Goal: Information Seeking & Learning: Learn about a topic

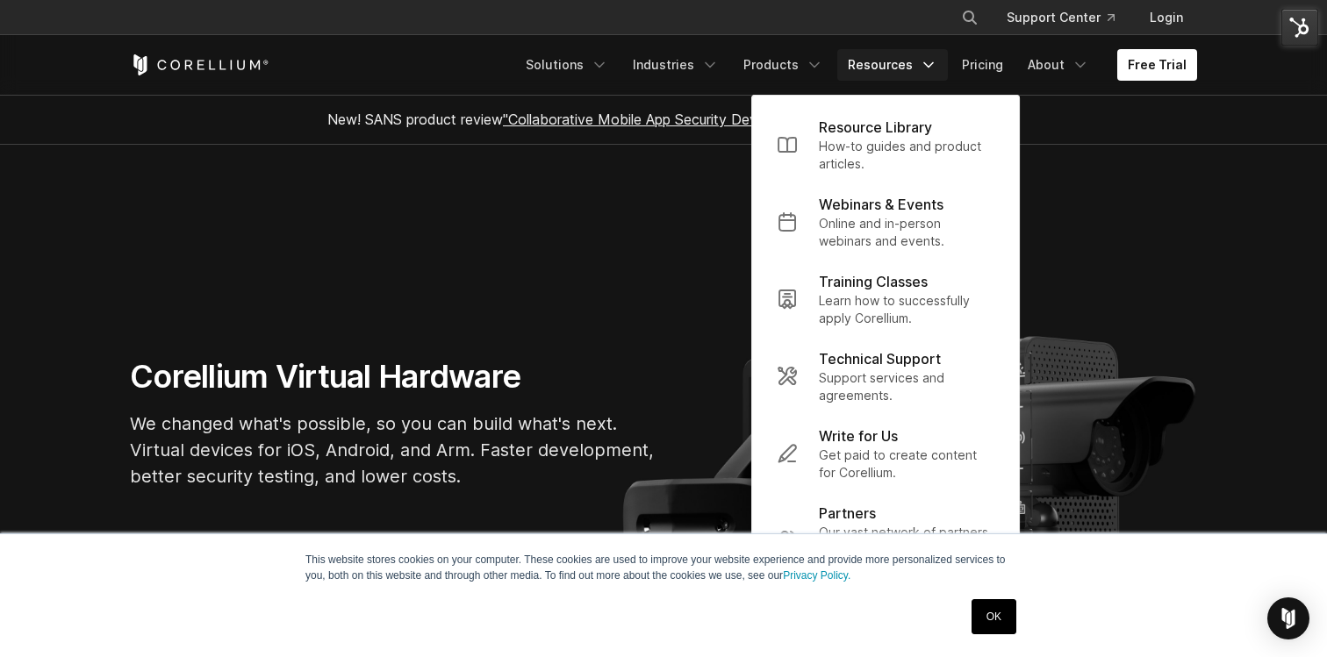
click at [610, 217] on section "Corellium Virtual Hardware We changed what's possible, so you can build what's …" at bounding box center [663, 431] width 1327 height 572
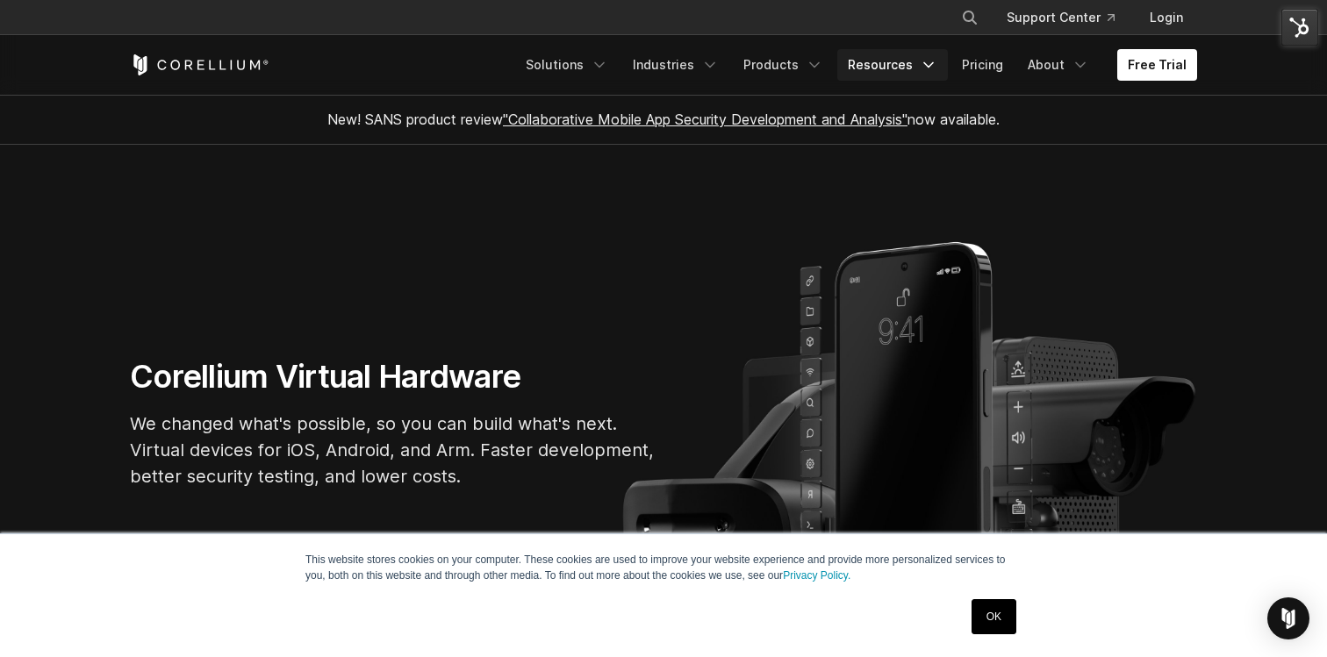
click at [896, 74] on link "Resources" at bounding box center [892, 65] width 111 height 32
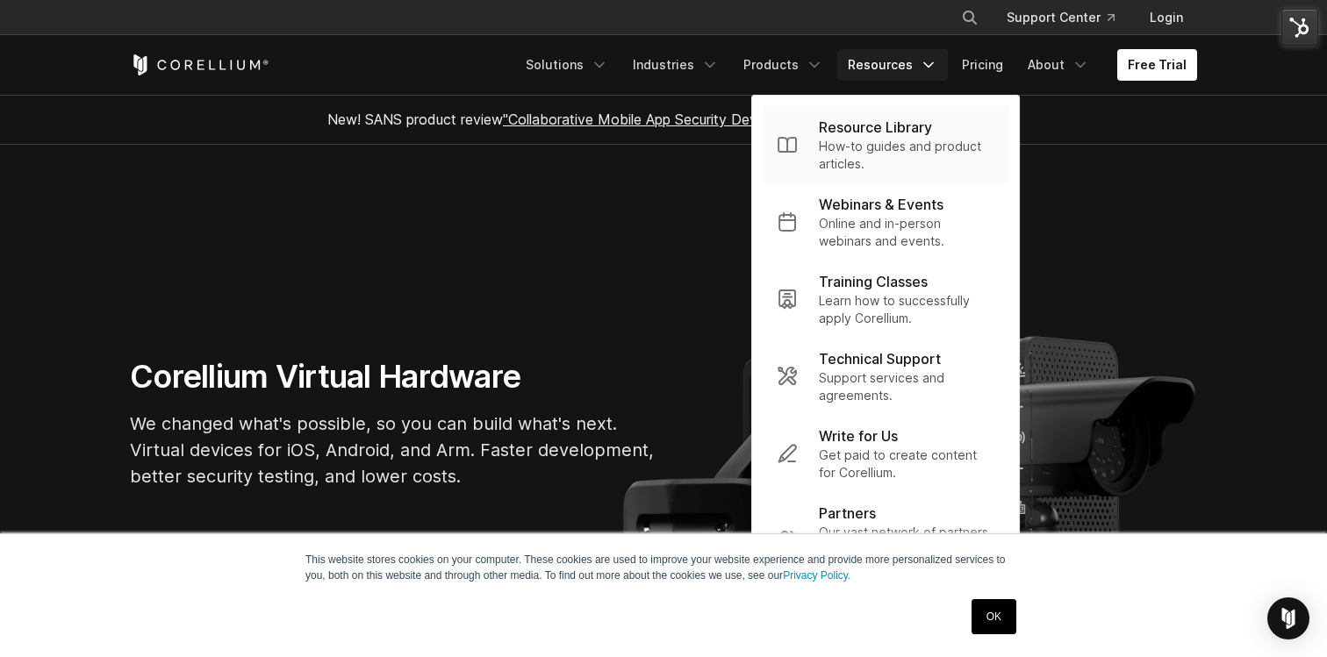
click at [872, 135] on p "Resource Library" at bounding box center [875, 127] width 113 height 21
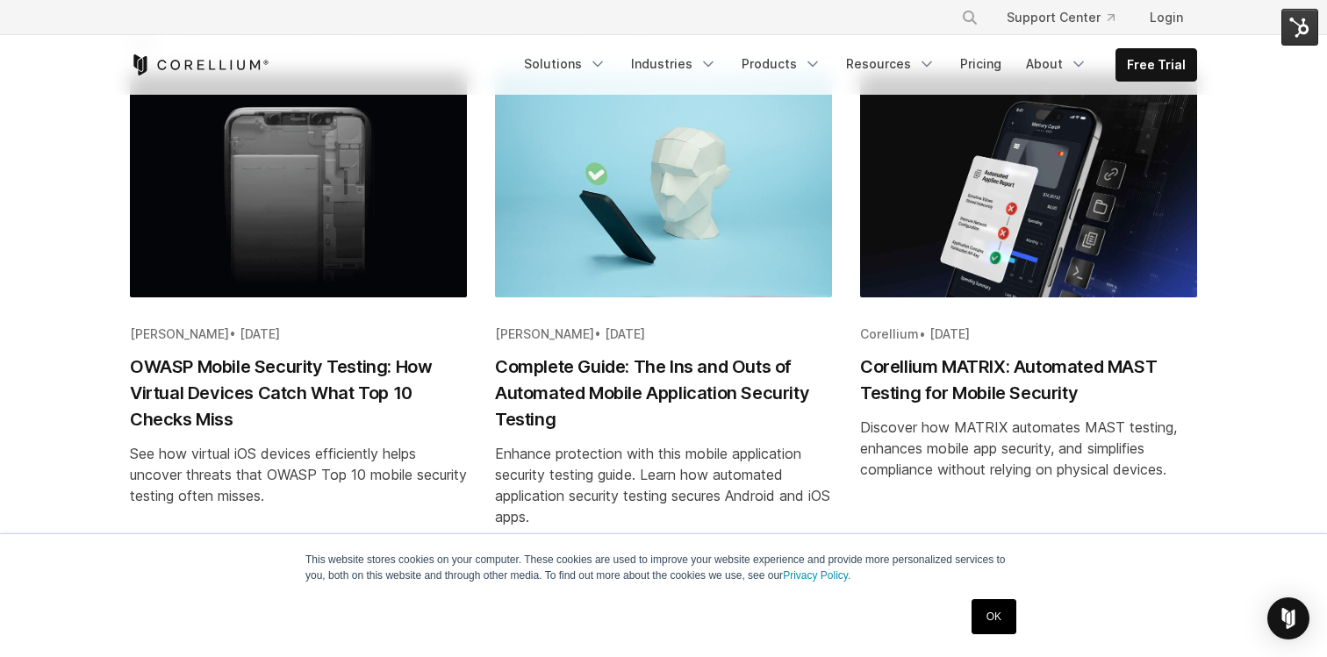
scroll to position [390, 0]
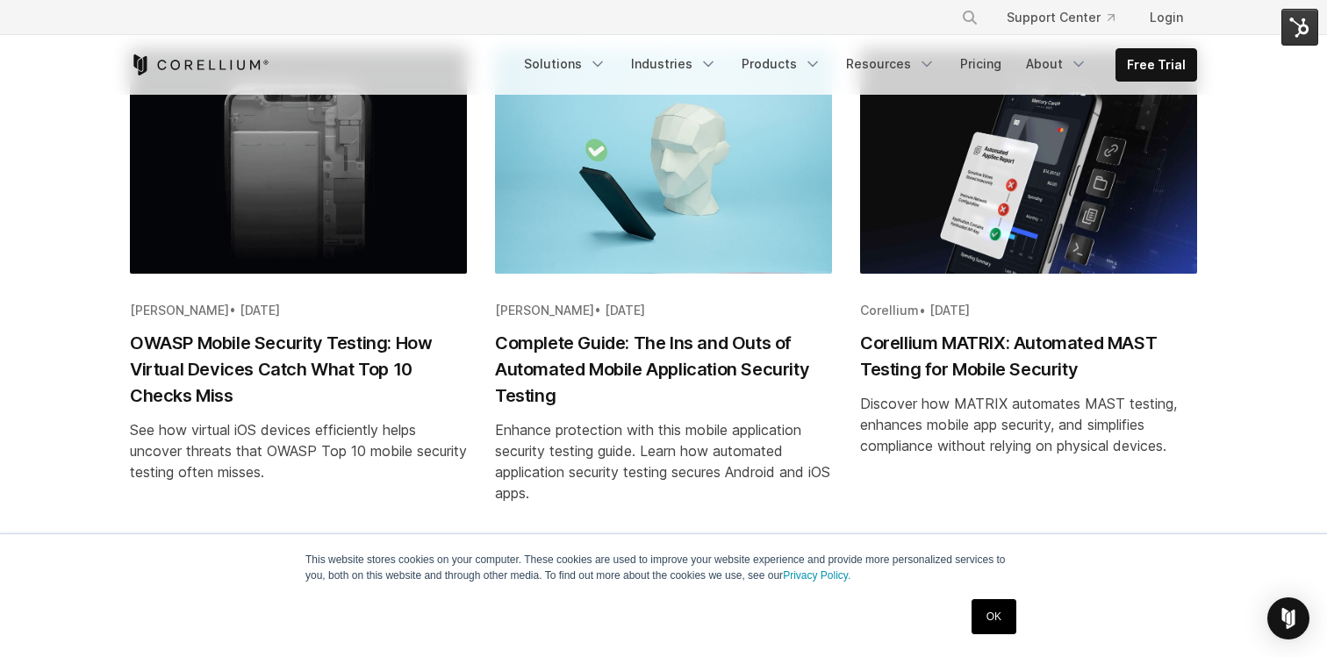
click at [278, 360] on h2 "OWASP Mobile Security Testing: How Virtual Devices Catch What Top 10 Checks Miss" at bounding box center [298, 369] width 337 height 79
